Goal: Transaction & Acquisition: Subscribe to service/newsletter

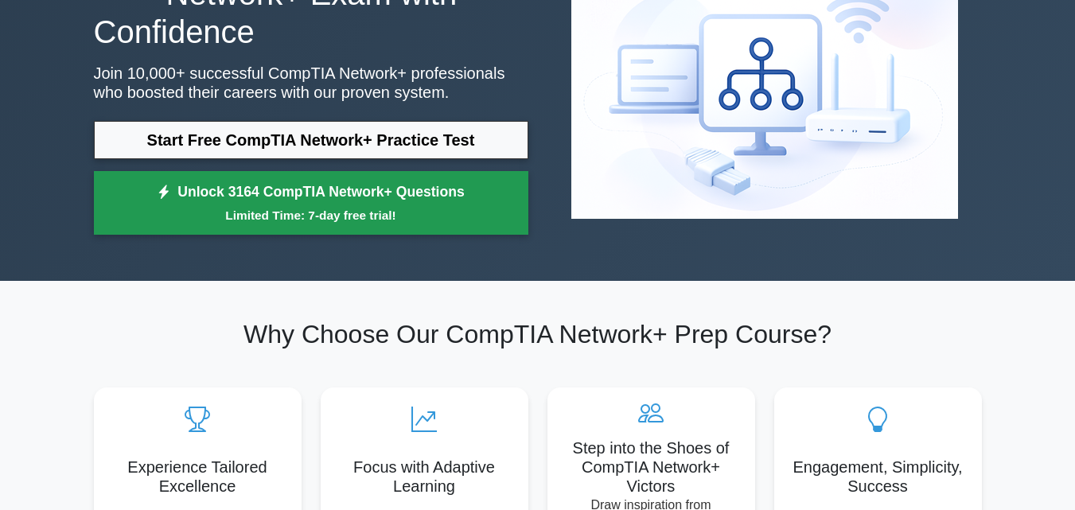
scroll to position [159, 0]
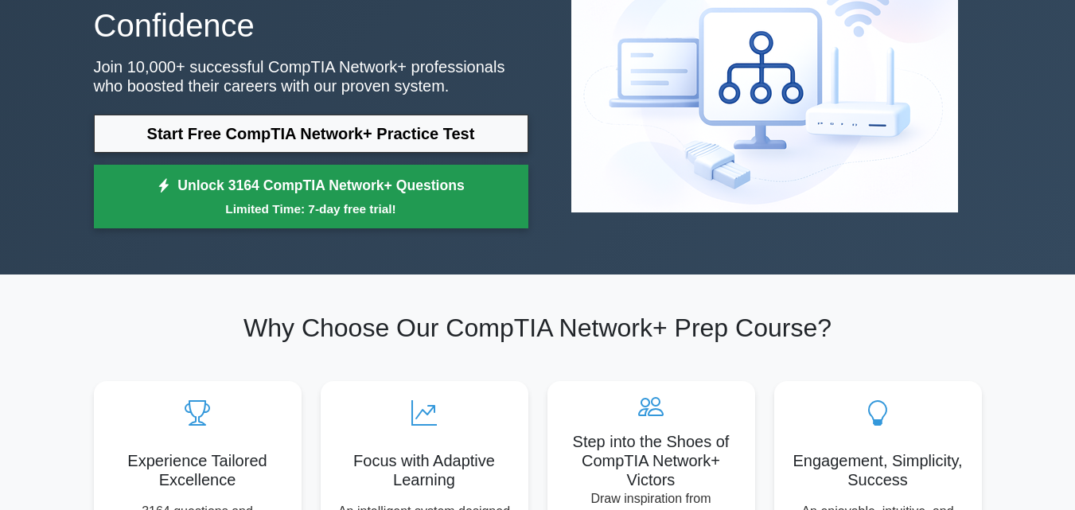
click at [290, 200] on small "Limited Time: 7-day free trial!" at bounding box center [311, 209] width 395 height 18
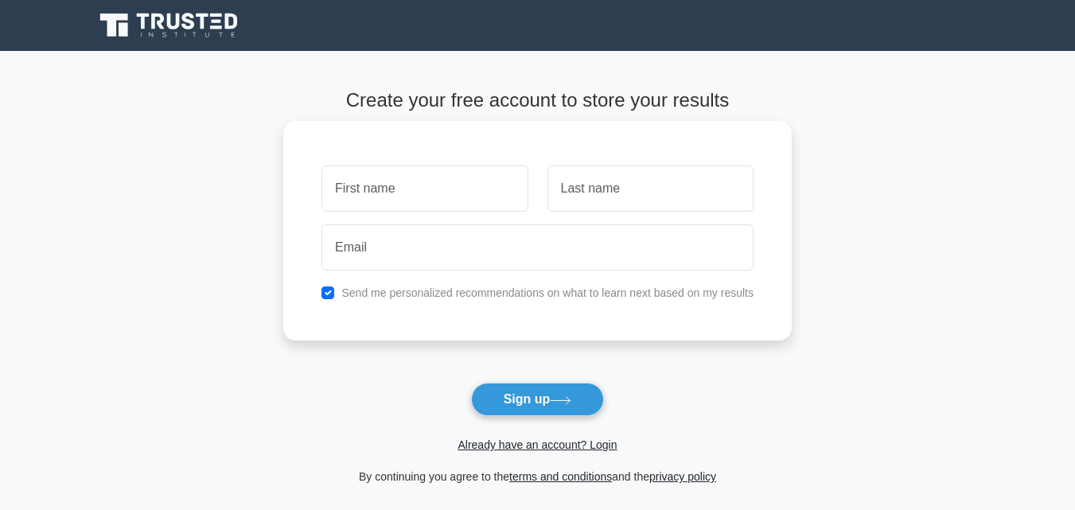
click at [363, 187] on input "text" at bounding box center [424, 188] width 206 height 46
type input "[PERSON_NAME] [PERSON_NAME]"
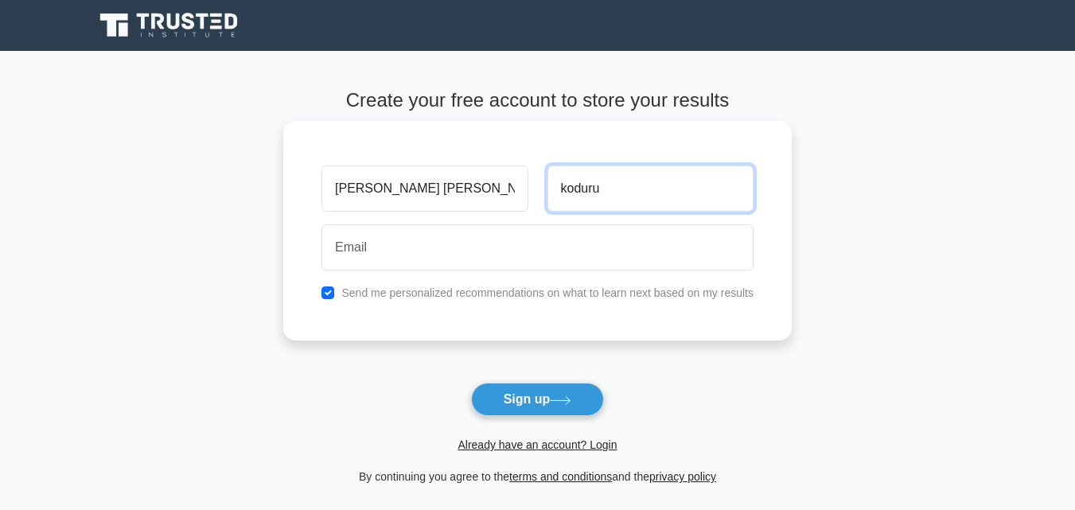
type input "koduru"
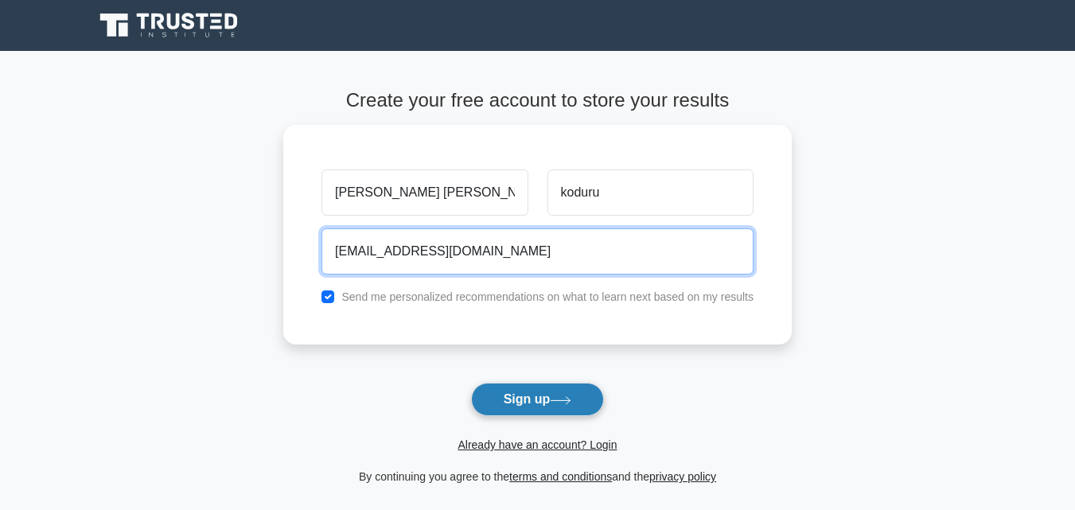
type input "[EMAIL_ADDRESS][DOMAIN_NAME]"
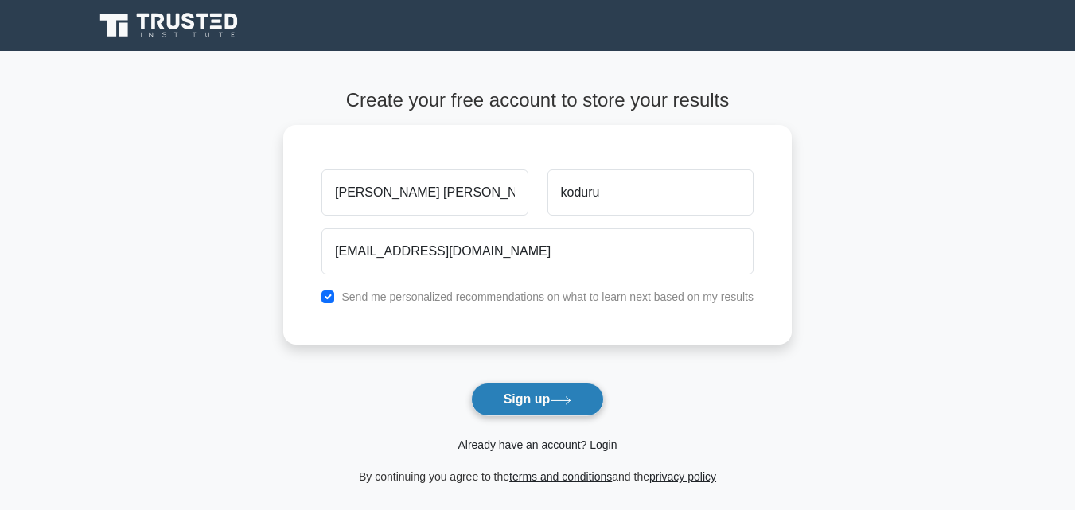
click at [564, 400] on icon at bounding box center [560, 400] width 21 height 9
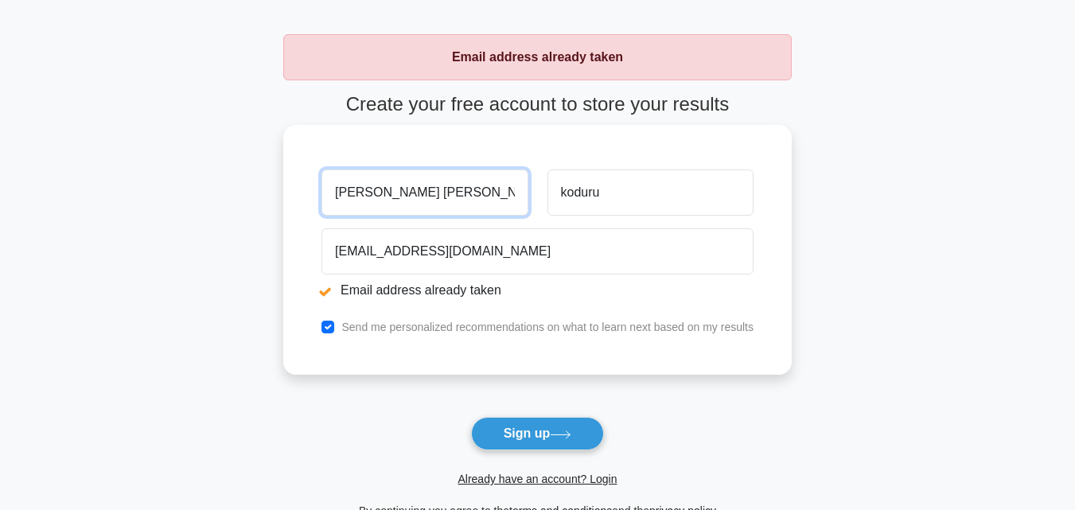
scroll to position [159, 0]
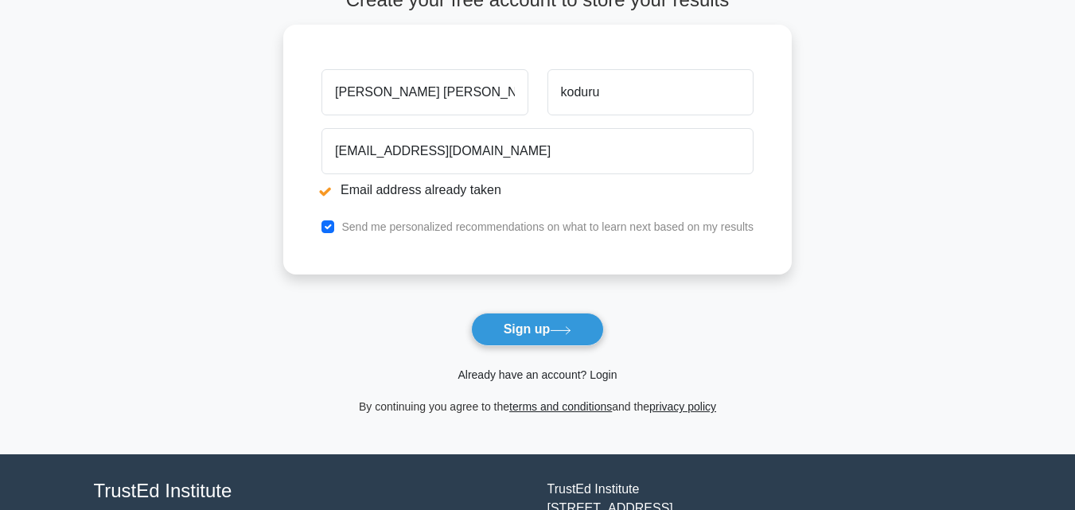
click at [552, 373] on link "Already have an account? Login" at bounding box center [537, 374] width 159 height 13
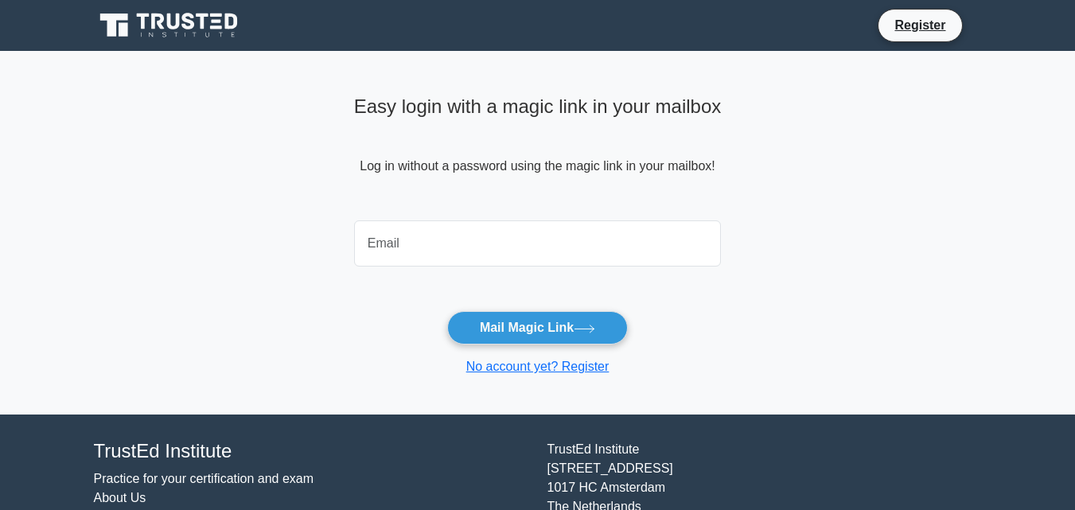
click at [449, 239] on input "email" at bounding box center [538, 243] width 368 height 46
type input "[EMAIL_ADDRESS][DOMAIN_NAME]"
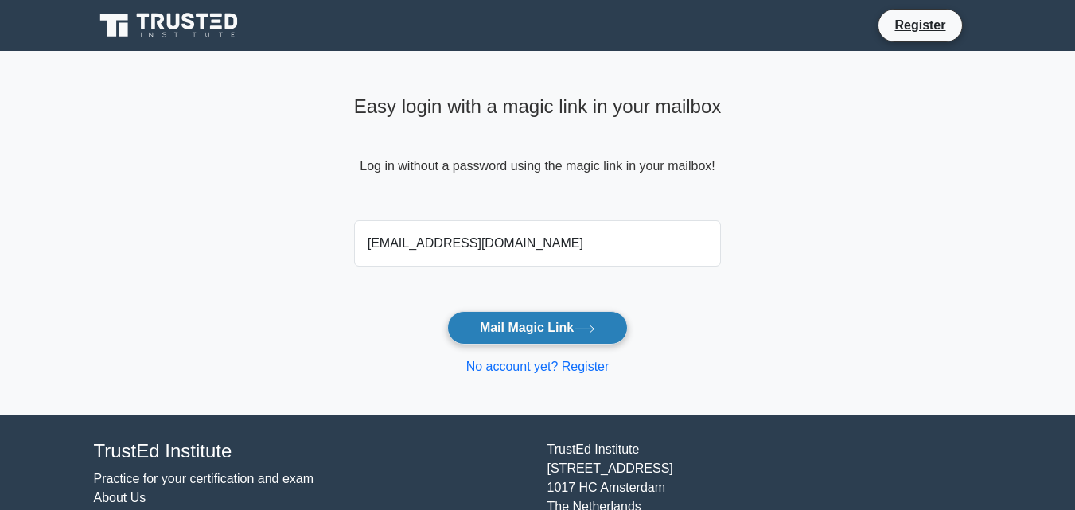
click at [593, 333] on icon at bounding box center [584, 329] width 21 height 9
